Goal: Check status

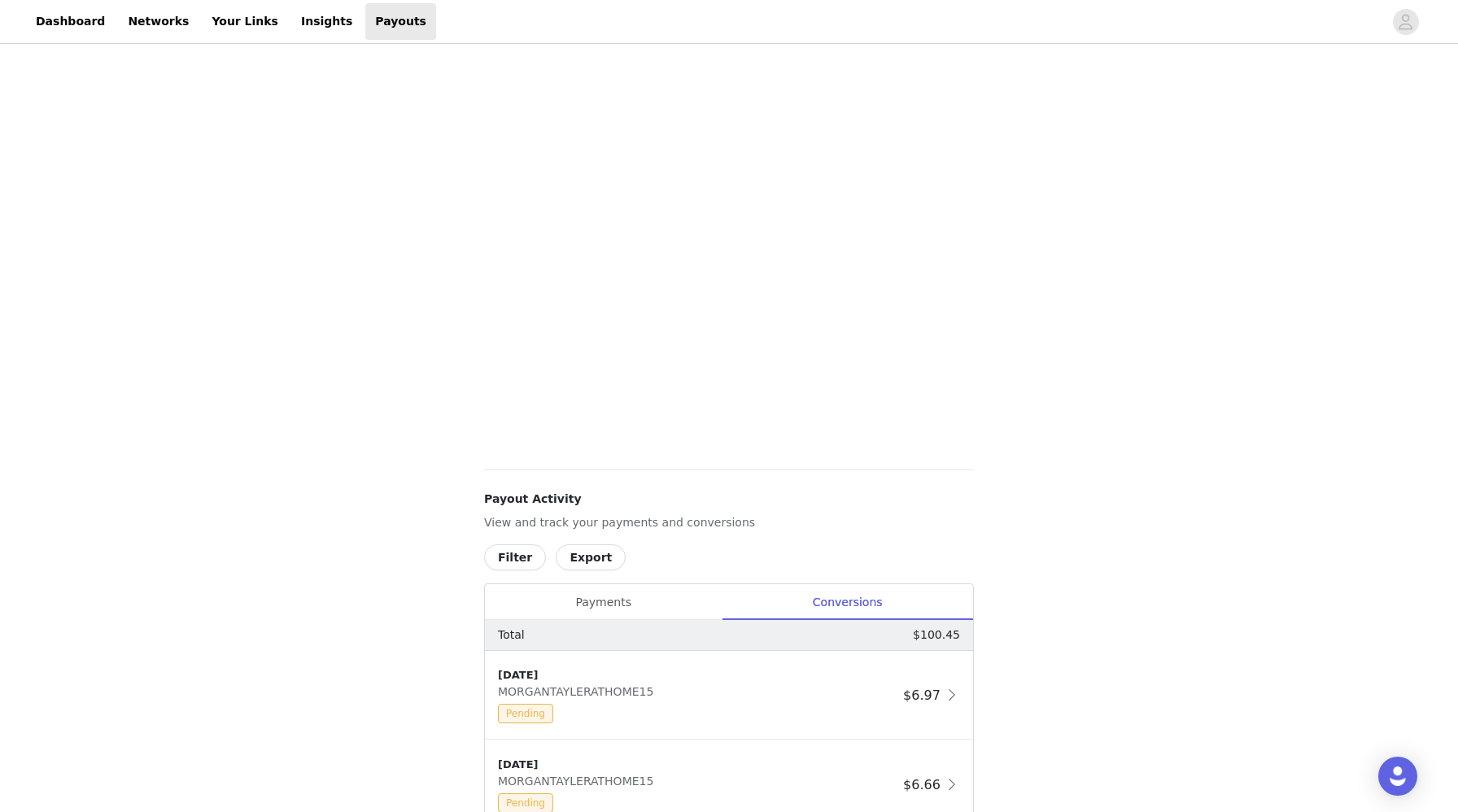
scroll to position [186, 0]
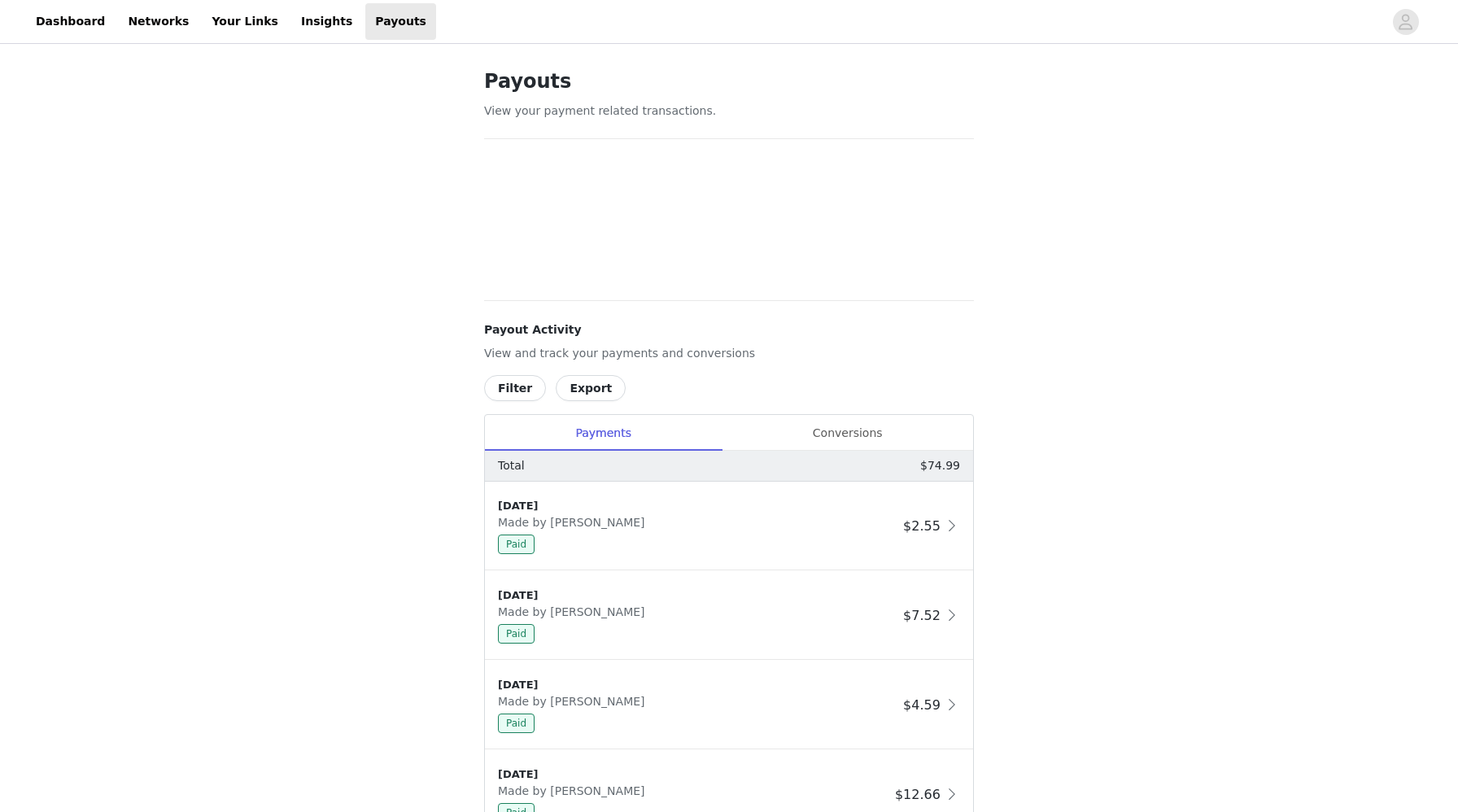
scroll to position [186, 0]
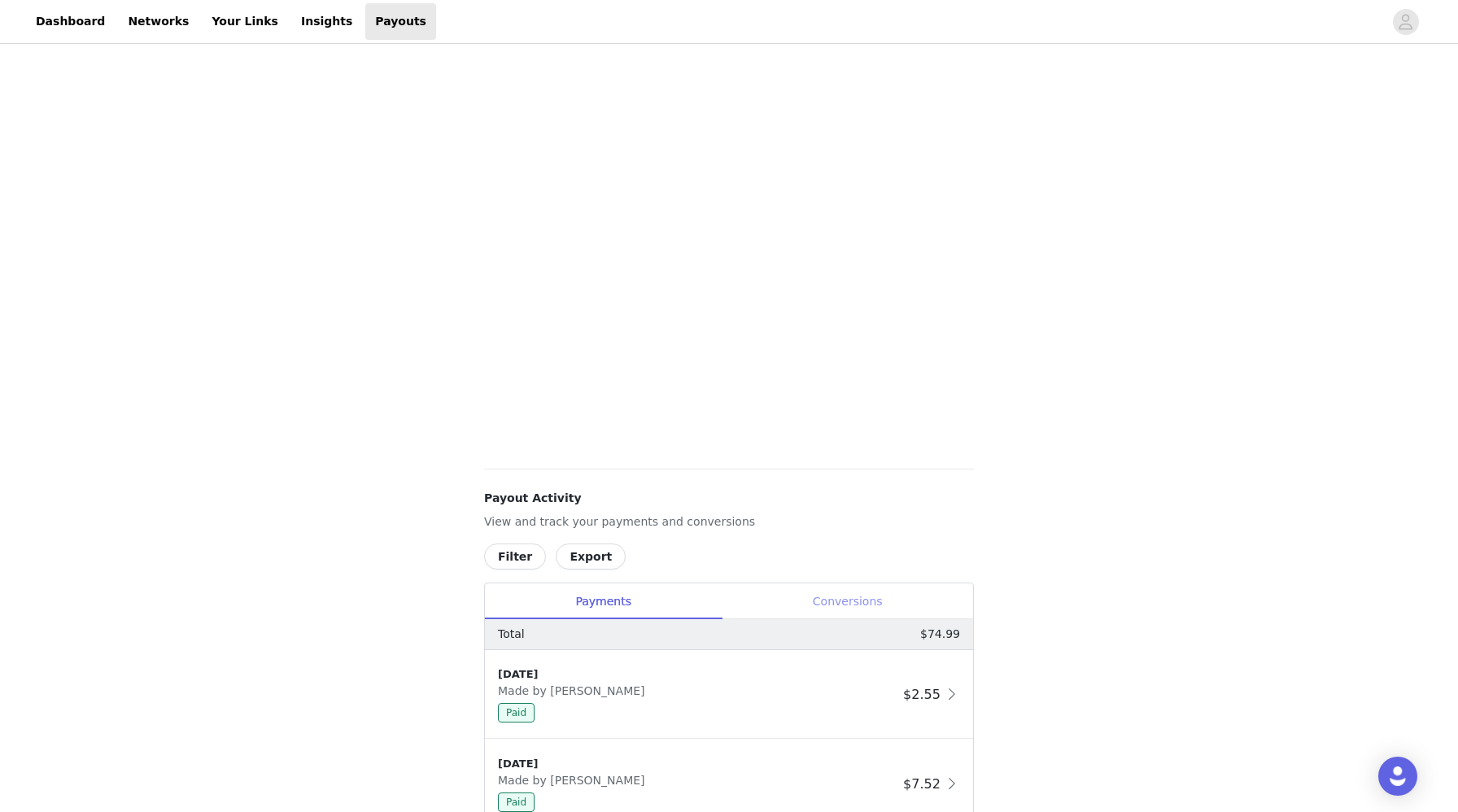
click at [870, 593] on div "Conversions" at bounding box center [847, 602] width 251 height 37
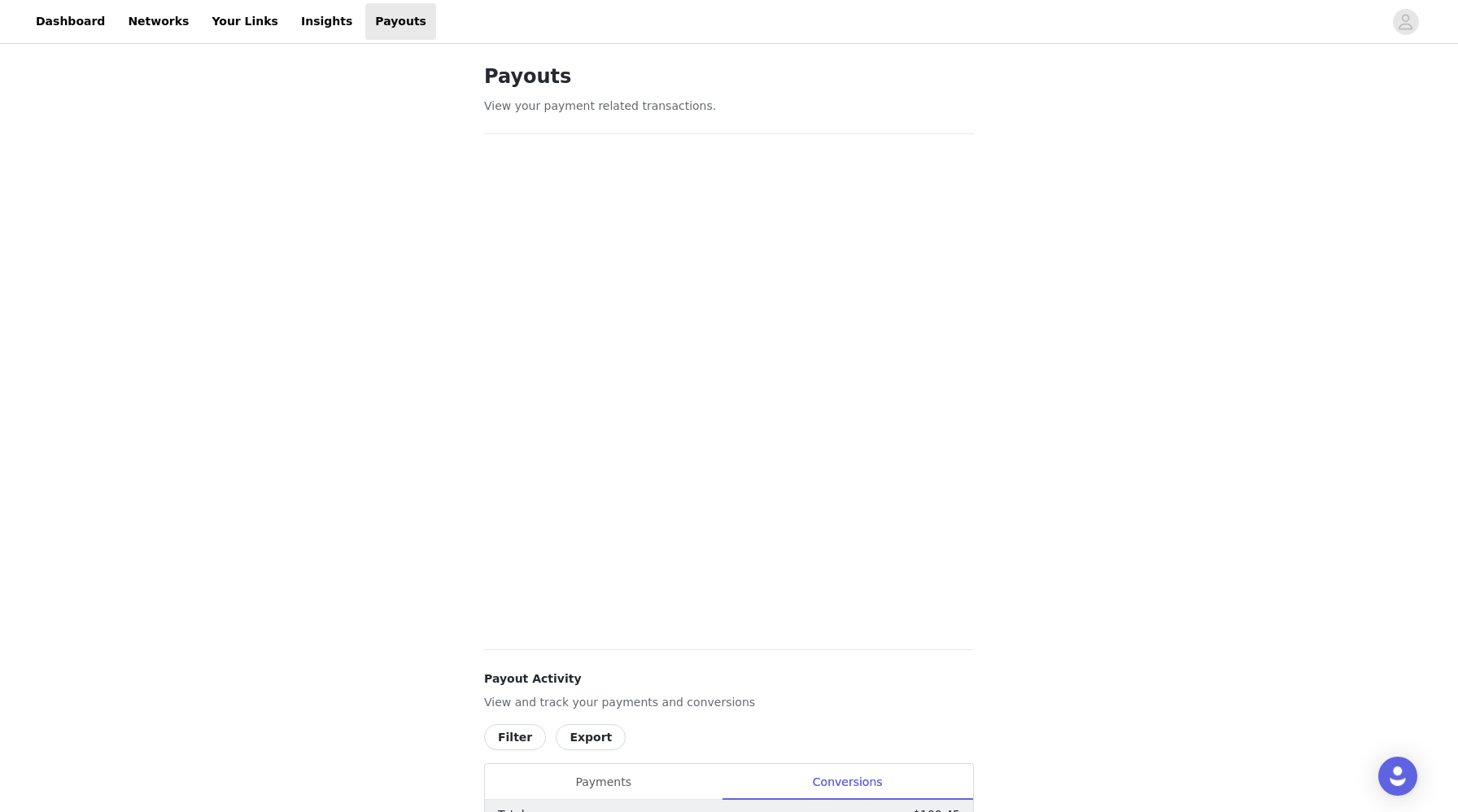
scroll to position [0, 0]
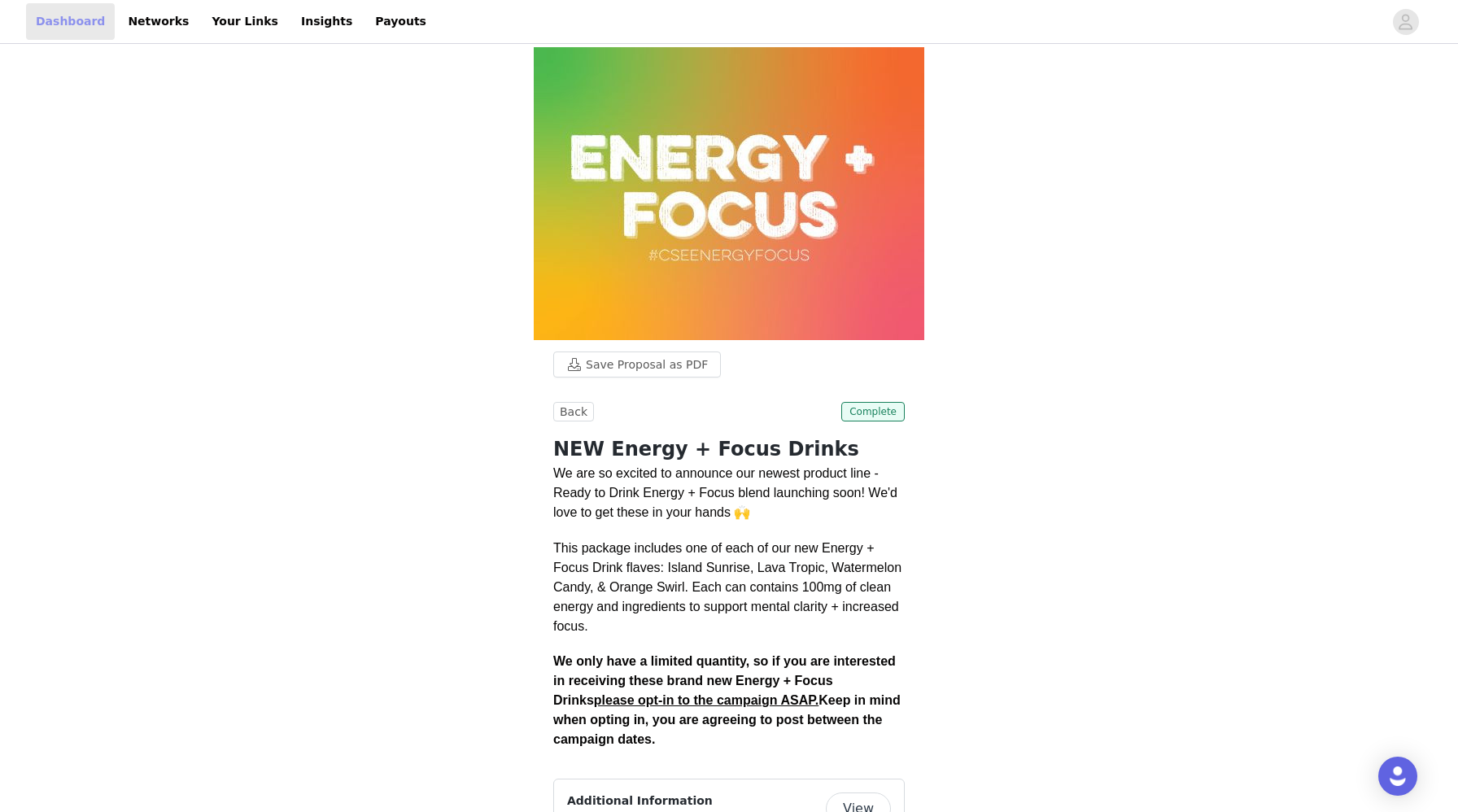
click at [53, 19] on link "Dashboard" at bounding box center [71, 21] width 89 height 37
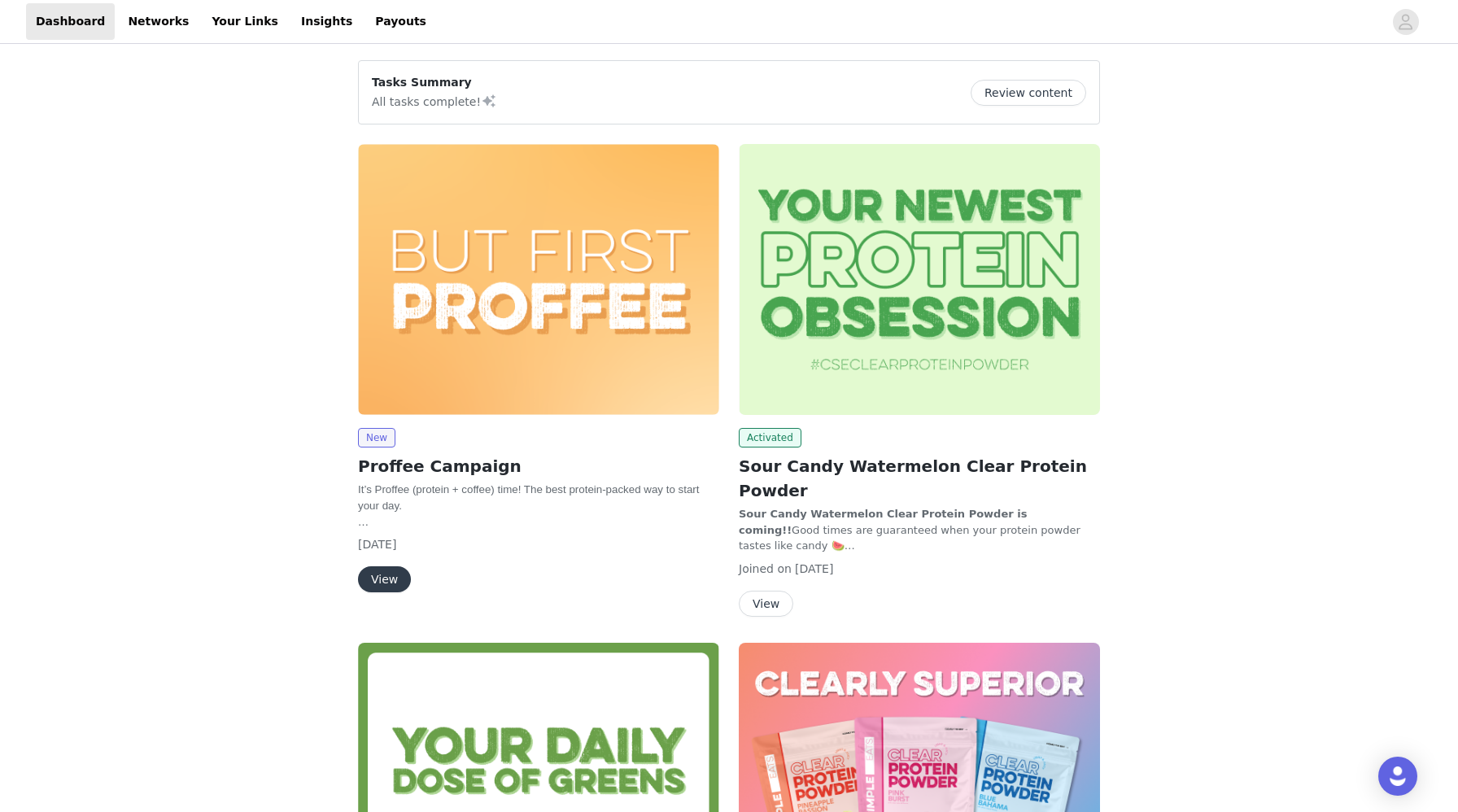
click at [953, 318] on img at bounding box center [919, 279] width 361 height 271
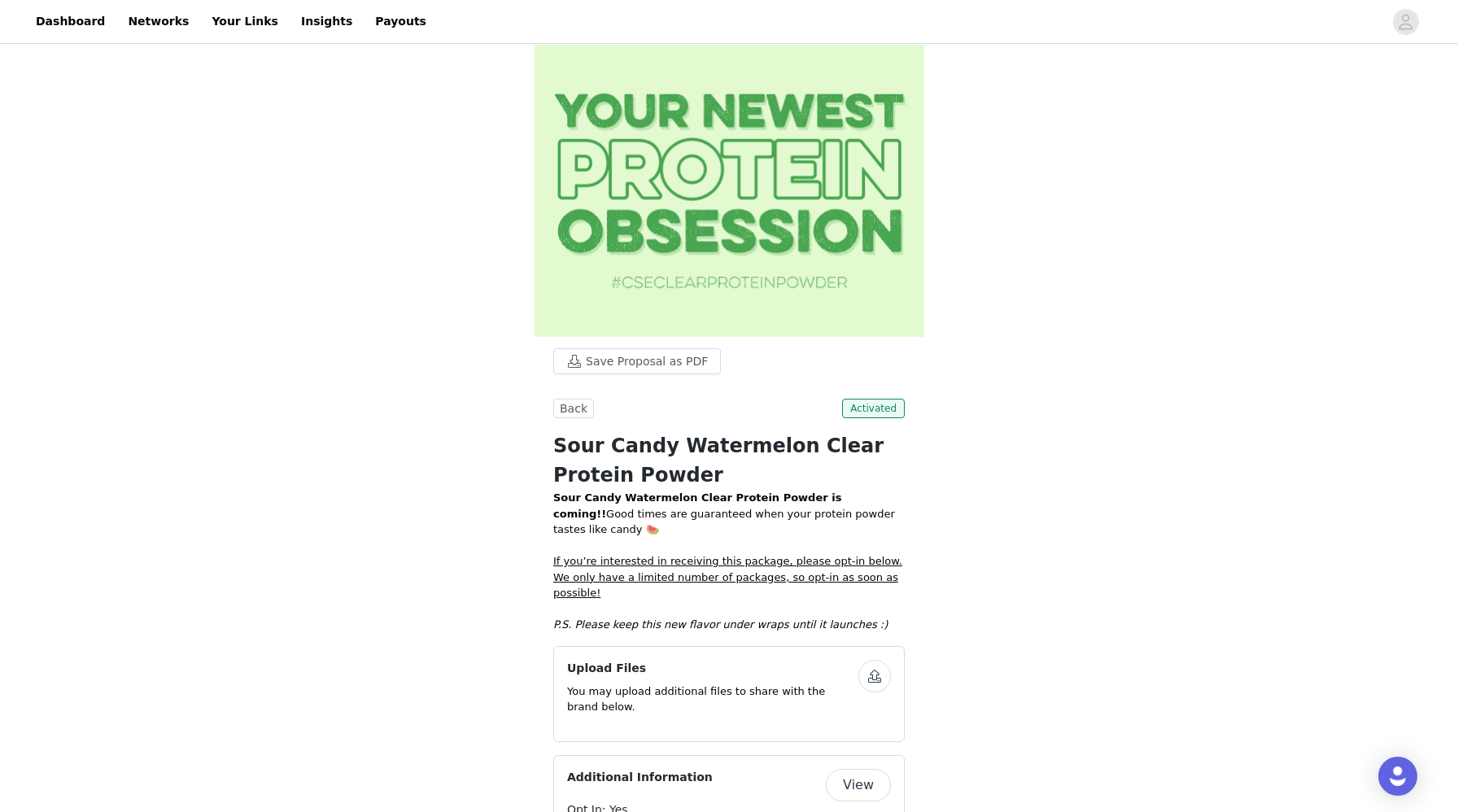
scroll to position [24, 0]
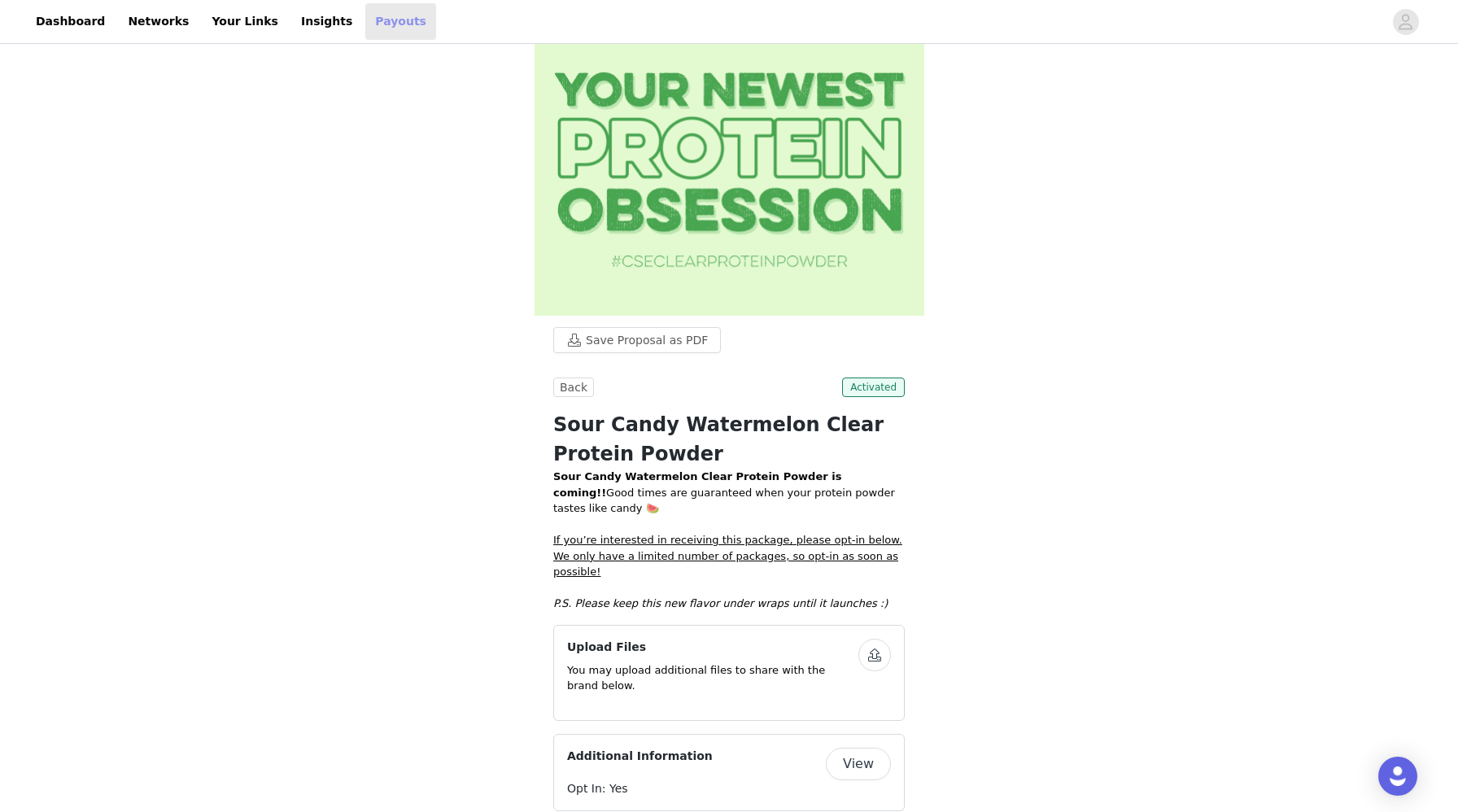
click at [365, 16] on link "Payouts" at bounding box center [400, 21] width 71 height 37
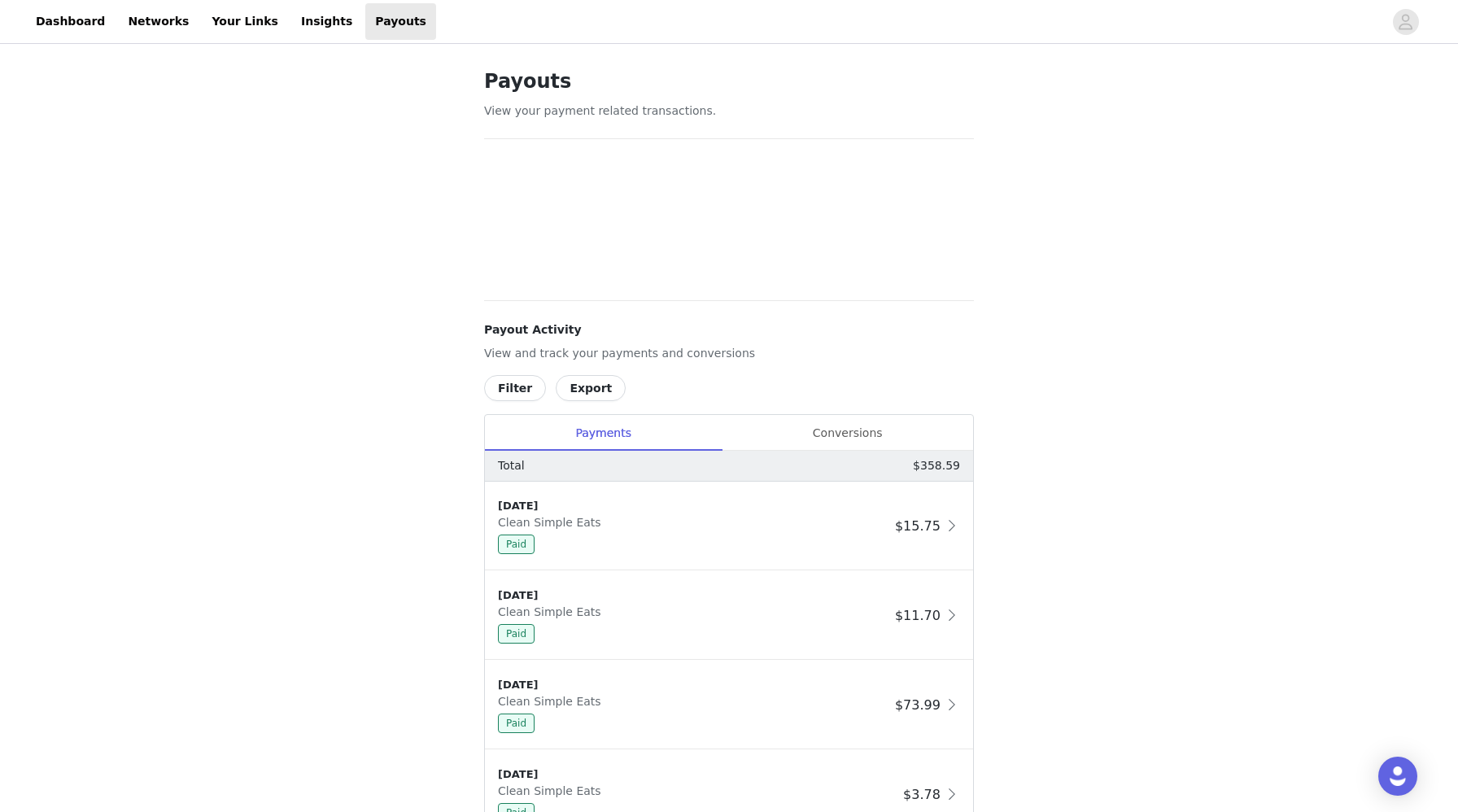
click at [856, 435] on div "Payouts View your payment related transactions. Payout Activity View and track …" at bounding box center [728, 737] width 528 height 1382
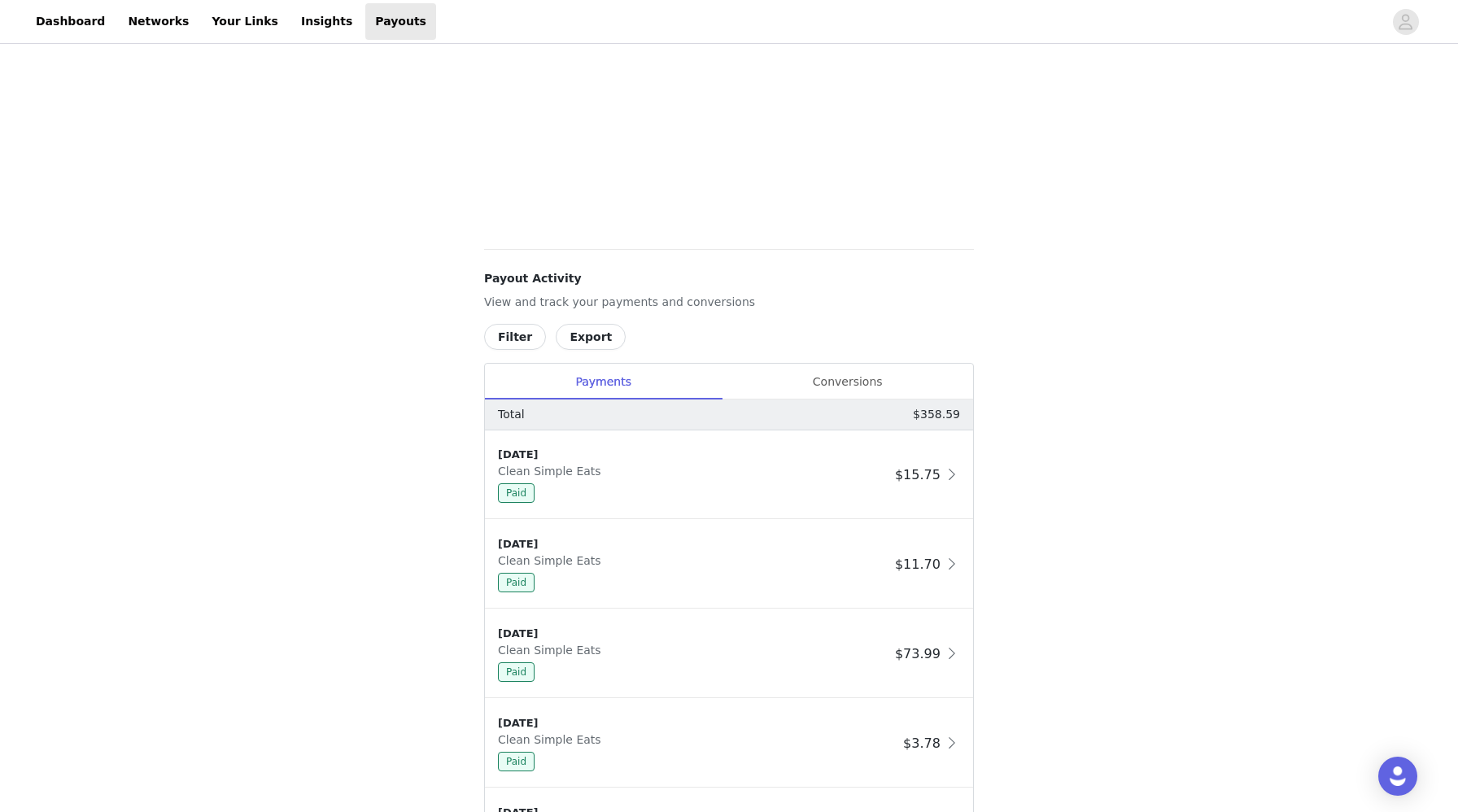
scroll to position [408, 0]
click at [874, 377] on div "Conversions" at bounding box center [847, 379] width 251 height 37
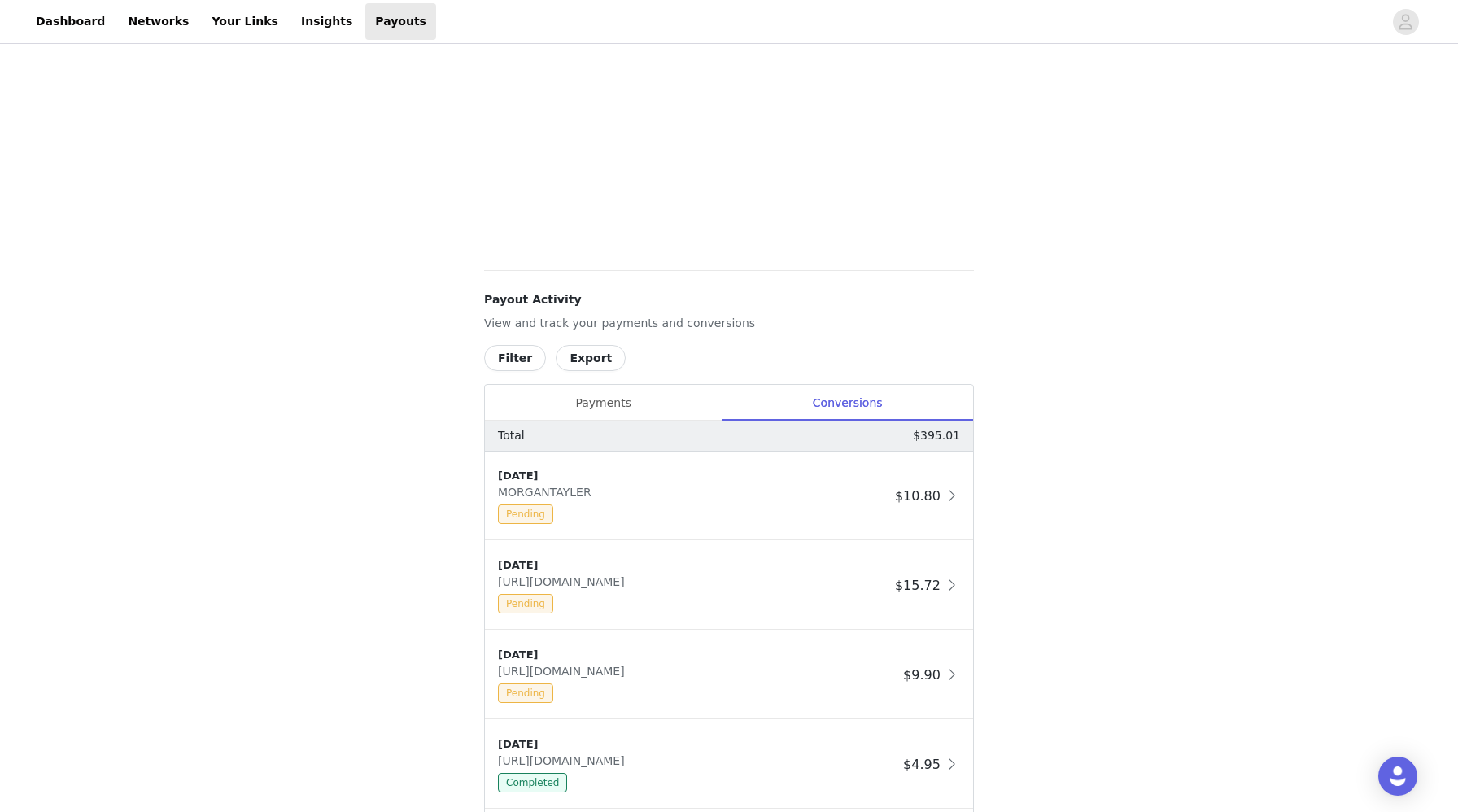
scroll to position [383, 0]
click at [621, 407] on div "Payments" at bounding box center [603, 404] width 237 height 37
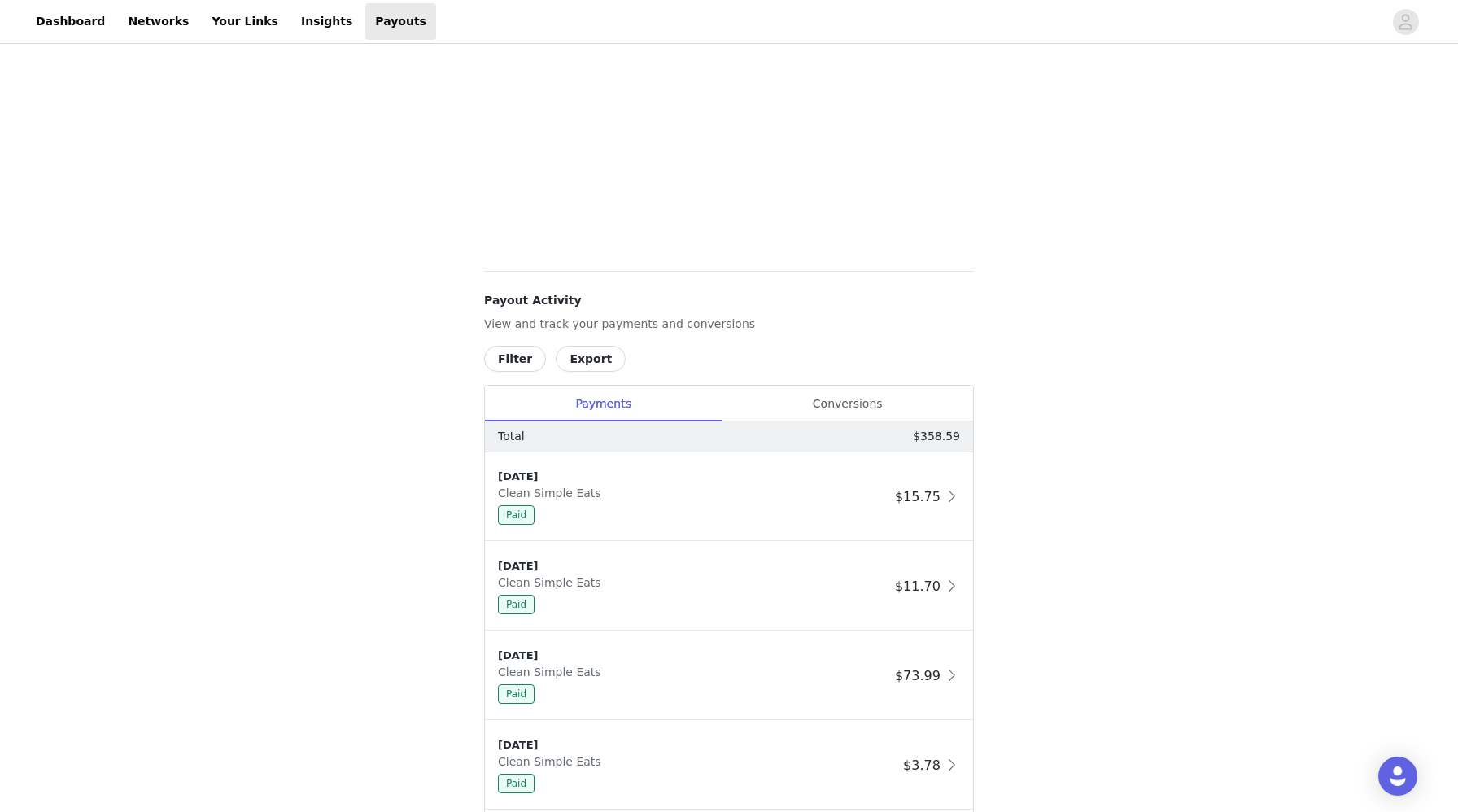
scroll to position [0, 0]
